Goal: Find specific page/section: Find specific page/section

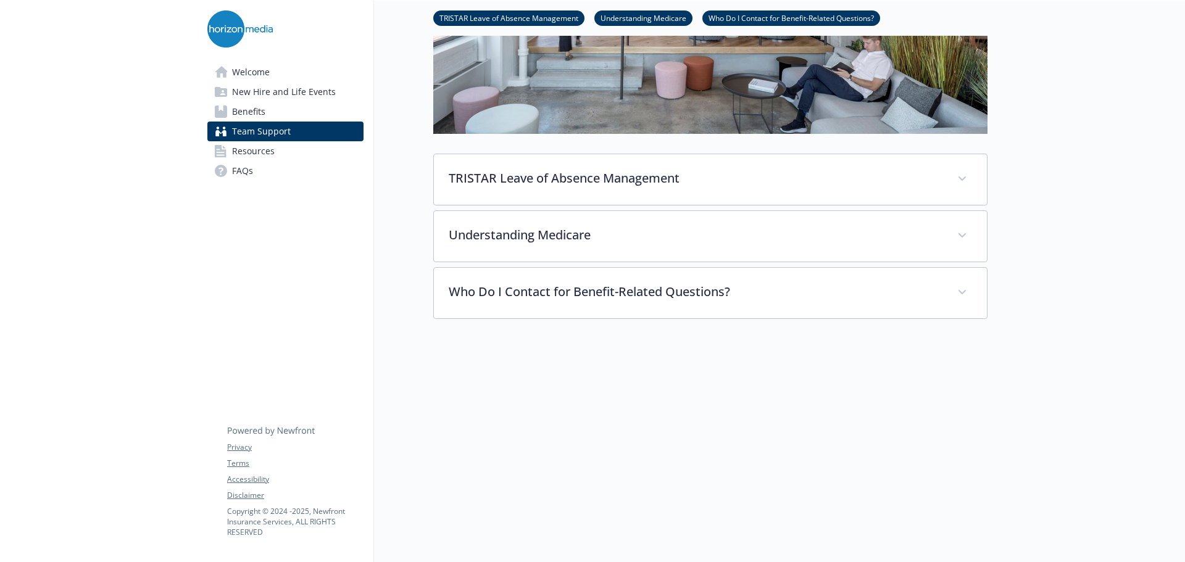
scroll to position [302, 0]
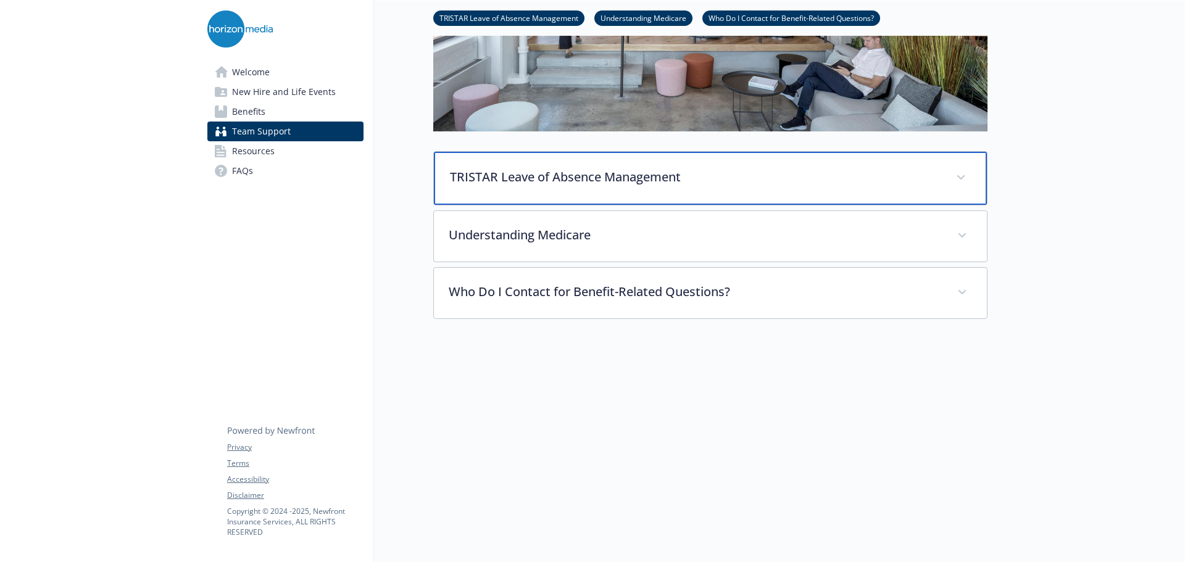
click at [813, 156] on div "TRISTAR Leave of Absence Management" at bounding box center [710, 178] width 553 height 53
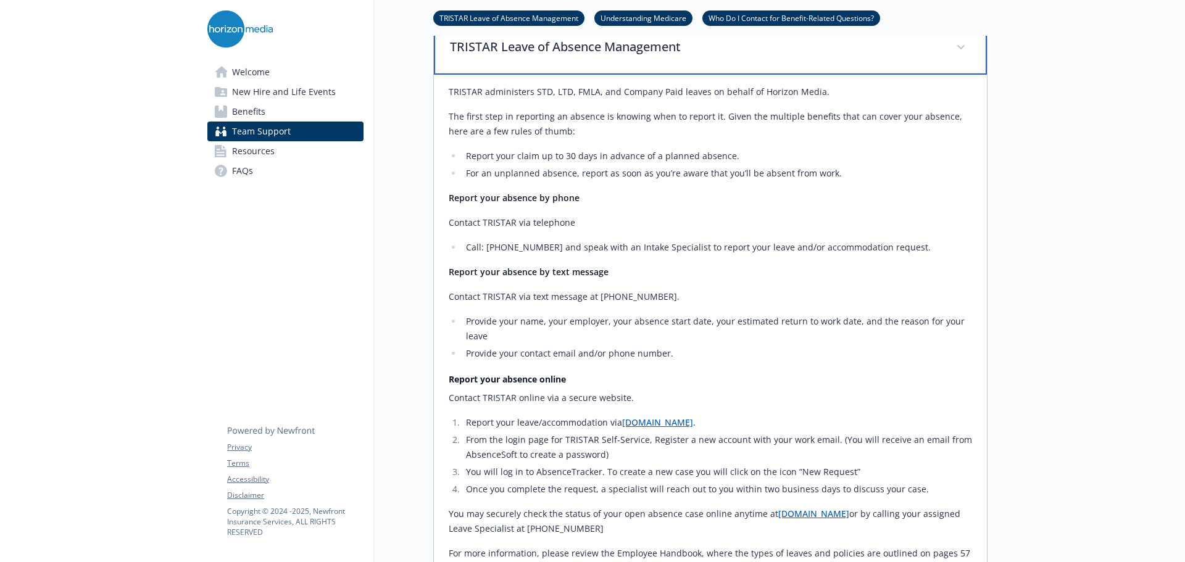
scroll to position [488, 0]
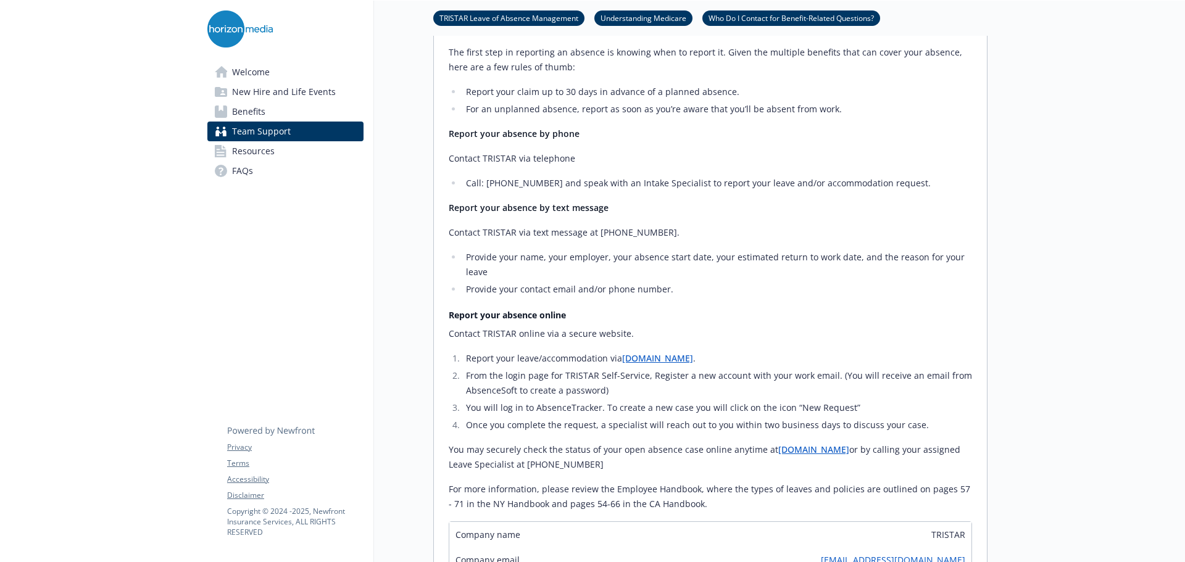
click at [693, 360] on link "[DOMAIN_NAME]" at bounding box center [657, 358] width 71 height 12
click at [691, 139] on p "Report your absence by phone" at bounding box center [710, 134] width 523 height 15
